Goal: Task Accomplishment & Management: Use online tool/utility

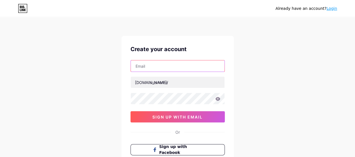
click at [150, 69] on input "text" at bounding box center [178, 65] width 94 height 11
type input "[EMAIL_ADDRESS][DOMAIN_NAME]"
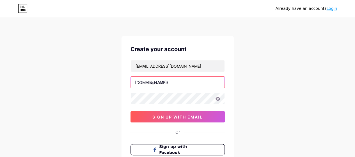
click at [167, 80] on input "text" at bounding box center [178, 82] width 94 height 11
paste input "rodentcontrol"
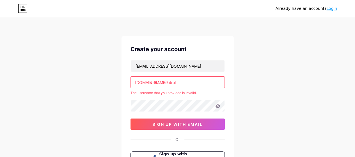
click at [269, 95] on div "Already have an account? Login Create your account [EMAIL_ADDRESS][DOMAIN_NAME]…" at bounding box center [177, 111] width 355 height 222
click at [162, 81] on input "rodent control" at bounding box center [178, 82] width 94 height 11
click at [256, 78] on div "Already have an account? Login Create your account [EMAIL_ADDRESS][DOMAIN_NAME]…" at bounding box center [177, 111] width 355 height 222
click at [161, 82] on input "rodentcontrol" at bounding box center [178, 82] width 94 height 11
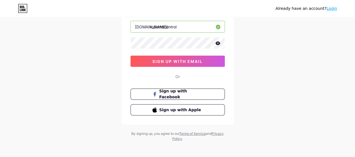
scroll to position [56, 0]
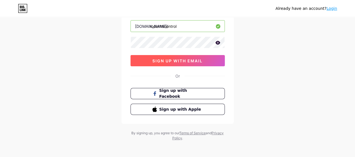
type input "rodentscontrol"
click at [201, 59] on span "sign up with email" at bounding box center [177, 60] width 50 height 5
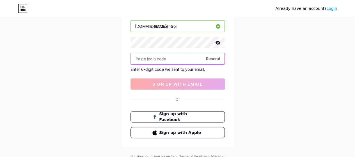
paste input "185324"
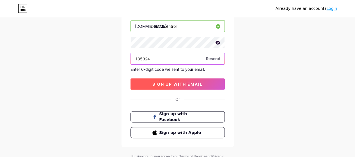
type input "185324"
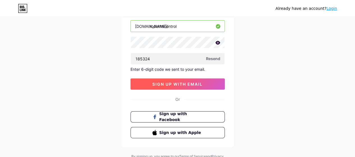
click at [173, 85] on span "sign up with email" at bounding box center [177, 84] width 50 height 5
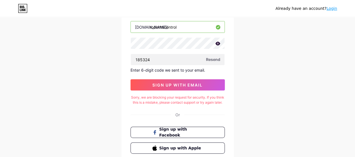
scroll to position [16, 0]
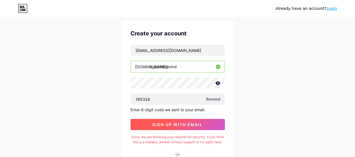
click at [188, 120] on button "sign up with email" at bounding box center [177, 124] width 94 height 11
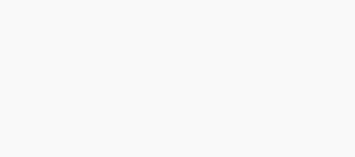
scroll to position [0, 0]
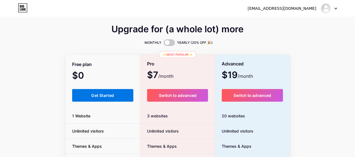
click at [116, 92] on button "Get Started" at bounding box center [102, 95] width 61 height 13
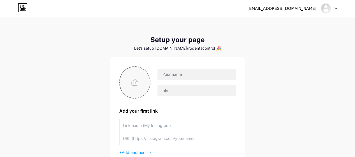
click at [142, 86] on input "file" at bounding box center [135, 82] width 30 height 31
type input "C:\fakepath\1.jpg"
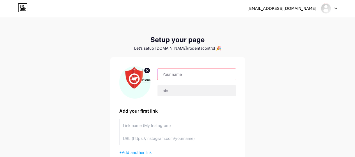
click at [170, 75] on input "text" at bounding box center [196, 74] width 78 height 11
paste input "Rodent@7788"
drag, startPoint x: 188, startPoint y: 77, endPoint x: 146, endPoint y: 77, distance: 42.1
click at [146, 77] on div "Rodent@7788" at bounding box center [177, 82] width 117 height 32
paste input "Control"
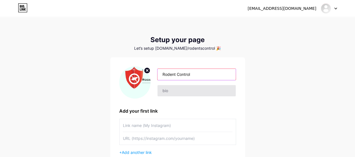
type input "Rodent Control"
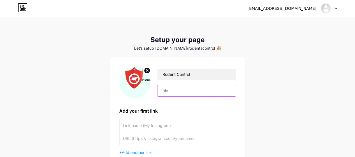
click at [177, 89] on input "text" at bounding box center [196, 90] width 78 height 11
paste input "We provide same-day mice control service in [US_STATE] with fast, effective sol…"
drag, startPoint x: 195, startPoint y: 91, endPoint x: 265, endPoint y: 88, distance: 69.9
click at [265, 88] on div "[EMAIL_ADDRESS][DOMAIN_NAME] Dashboard Logout Setup your page Let’s setup [DOMA…" at bounding box center [177, 100] width 355 height 200
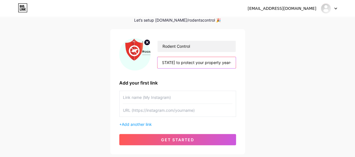
scroll to position [56, 0]
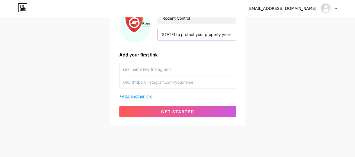
type input "We provide same-day mice control service in [US_STATE] with fast, effective sol…"
click at [148, 96] on span "Add another link" at bounding box center [137, 96] width 30 height 5
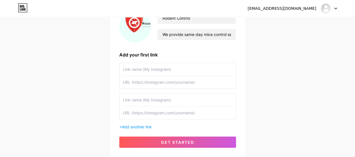
scroll to position [84, 0]
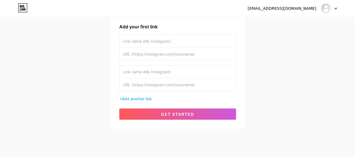
click at [174, 84] on input "text" at bounding box center [177, 84] width 109 height 13
click at [169, 43] on input "text" at bounding box center [177, 41] width 109 height 13
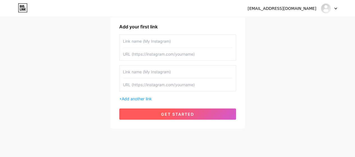
click at [183, 114] on span "get started" at bounding box center [177, 114] width 33 height 5
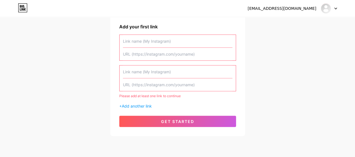
click at [171, 45] on input "text" at bounding box center [177, 41] width 109 height 13
paste input "[URL][DOMAIN_NAME]"
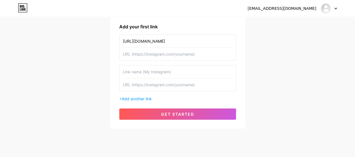
type input "[URL][DOMAIN_NAME]"
click at [268, 60] on div "[EMAIL_ADDRESS][DOMAIN_NAME] Dashboard Logout Setup your page Let’s setup [DOMA…" at bounding box center [177, 31] width 355 height 231
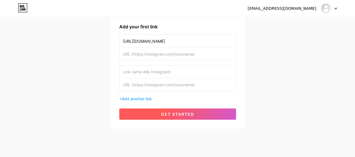
click at [196, 114] on button "get started" at bounding box center [177, 113] width 117 height 11
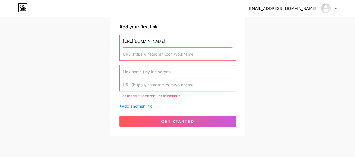
click at [187, 56] on input "text" at bounding box center [177, 54] width 109 height 13
paste input "[URL][DOMAIN_NAME]"
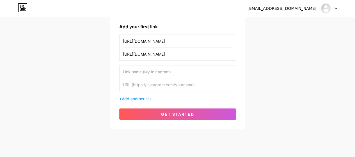
type input "[URL][DOMAIN_NAME]"
click at [299, 65] on div "[EMAIL_ADDRESS][DOMAIN_NAME] Dashboard Logout Setup your page Let’s setup [DOMA…" at bounding box center [177, 31] width 355 height 231
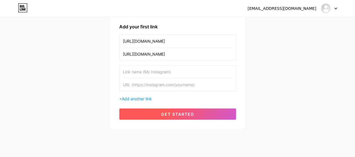
click at [166, 111] on button "get started" at bounding box center [177, 113] width 117 height 11
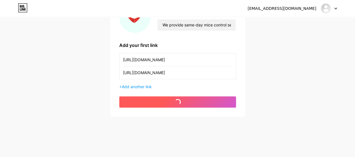
scroll to position [65, 0]
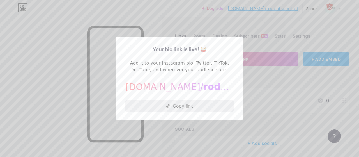
click at [180, 105] on button "Copy link" at bounding box center [179, 105] width 108 height 11
click at [291, 38] on div at bounding box center [179, 78] width 359 height 157
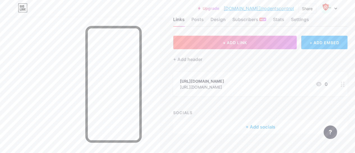
scroll to position [25, 0]
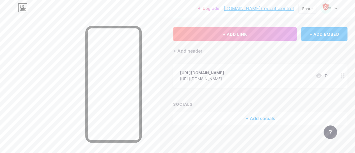
click at [270, 117] on div "+ Add socials" at bounding box center [260, 117] width 174 height 13
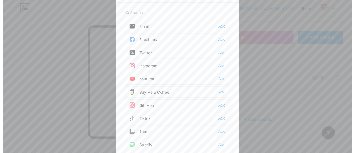
scroll to position [0, 0]
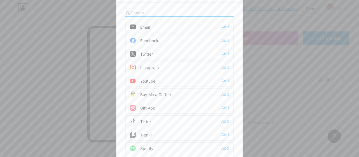
click at [170, 39] on div "Facebook Add" at bounding box center [179, 41] width 108 height 12
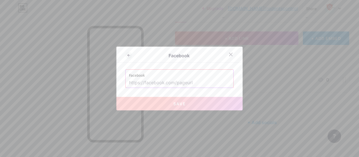
drag, startPoint x: 174, startPoint y: 80, endPoint x: 171, endPoint y: 76, distance: 4.8
click at [174, 80] on input "text" at bounding box center [179, 83] width 101 height 10
paste input "[URL][DOMAIN_NAME]"
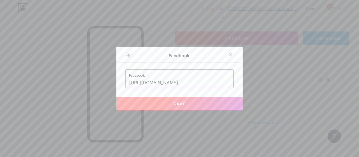
type input "[URL][DOMAIN_NAME]"
click at [186, 103] on button "Save" at bounding box center [179, 103] width 126 height 13
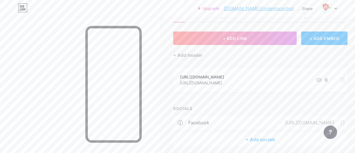
click at [263, 138] on div "+ Add socials" at bounding box center [260, 138] width 174 height 13
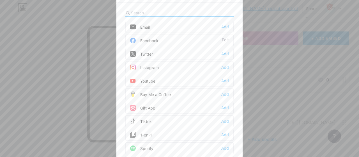
click at [172, 82] on div "Youtube Add" at bounding box center [179, 81] width 108 height 12
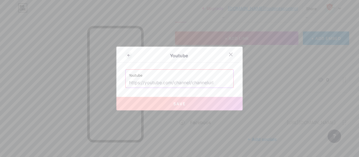
click at [172, 85] on input "text" at bounding box center [179, 83] width 101 height 10
paste input "[URL][DOMAIN_NAME]"
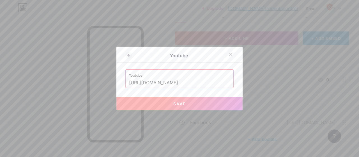
type input "[URL][DOMAIN_NAME]"
click at [197, 102] on button "Save" at bounding box center [179, 103] width 126 height 13
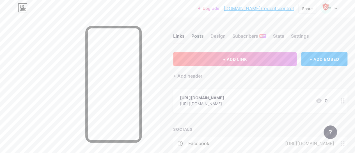
click at [200, 36] on div "Posts" at bounding box center [197, 38] width 12 height 10
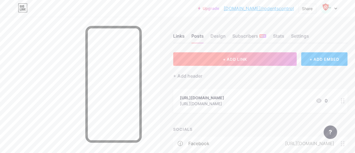
click at [228, 61] on button "+ ADD LINK" at bounding box center [234, 58] width 123 height 13
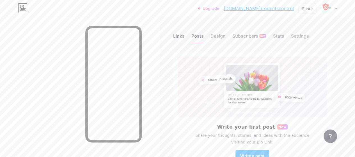
click at [181, 37] on div "Links" at bounding box center [179, 38] width 12 height 10
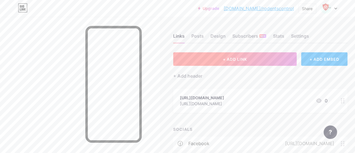
click at [229, 63] on button "+ ADD LINK" at bounding box center [234, 58] width 123 height 13
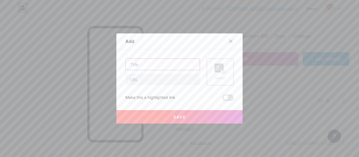
click at [149, 67] on input "text" at bounding box center [163, 64] width 74 height 11
type input "Visit Site"
click at [155, 79] on input "text" at bounding box center [163, 79] width 74 height 11
paste input "[URL][DOMAIN_NAME]"
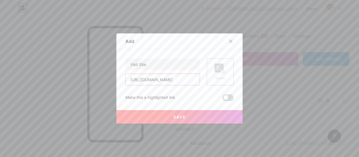
type input "[URL][DOMAIN_NAME]"
click at [223, 99] on span at bounding box center [227, 97] width 11 height 7
click at [222, 99] on input "checkbox" at bounding box center [222, 99] width 0 height 0
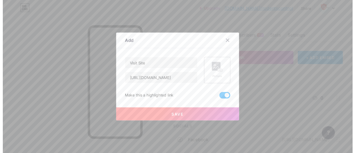
scroll to position [0, 0]
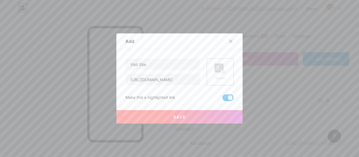
click at [226, 98] on span at bounding box center [227, 97] width 11 height 7
click at [222, 99] on input "checkbox" at bounding box center [222, 99] width 0 height 0
click at [197, 115] on button "Save" at bounding box center [179, 116] width 126 height 13
click at [224, 97] on span at bounding box center [227, 97] width 11 height 7
click at [222, 99] on input "checkbox" at bounding box center [222, 99] width 0 height 0
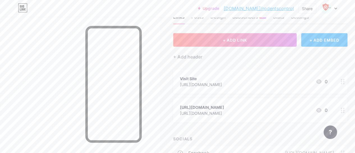
scroll to position [28, 0]
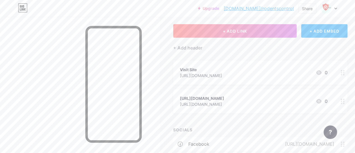
click at [344, 102] on circle at bounding box center [343, 102] width 1 height 1
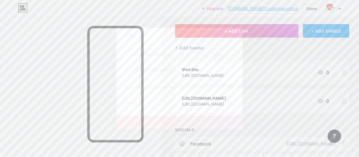
click at [125, 103] on div "Delete" at bounding box center [131, 103] width 12 height 7
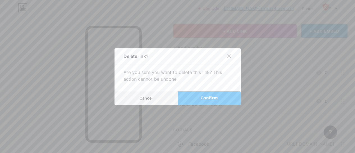
click at [200, 98] on button "Confirm" at bounding box center [209, 97] width 63 height 13
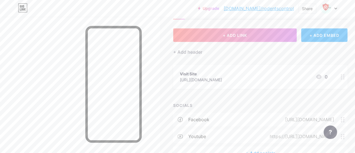
scroll to position [0, 0]
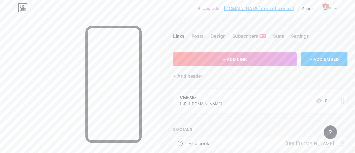
click at [277, 9] on link "[DOMAIN_NAME]/rodentscontrol" at bounding box center [259, 8] width 70 height 7
